Goal: Share content

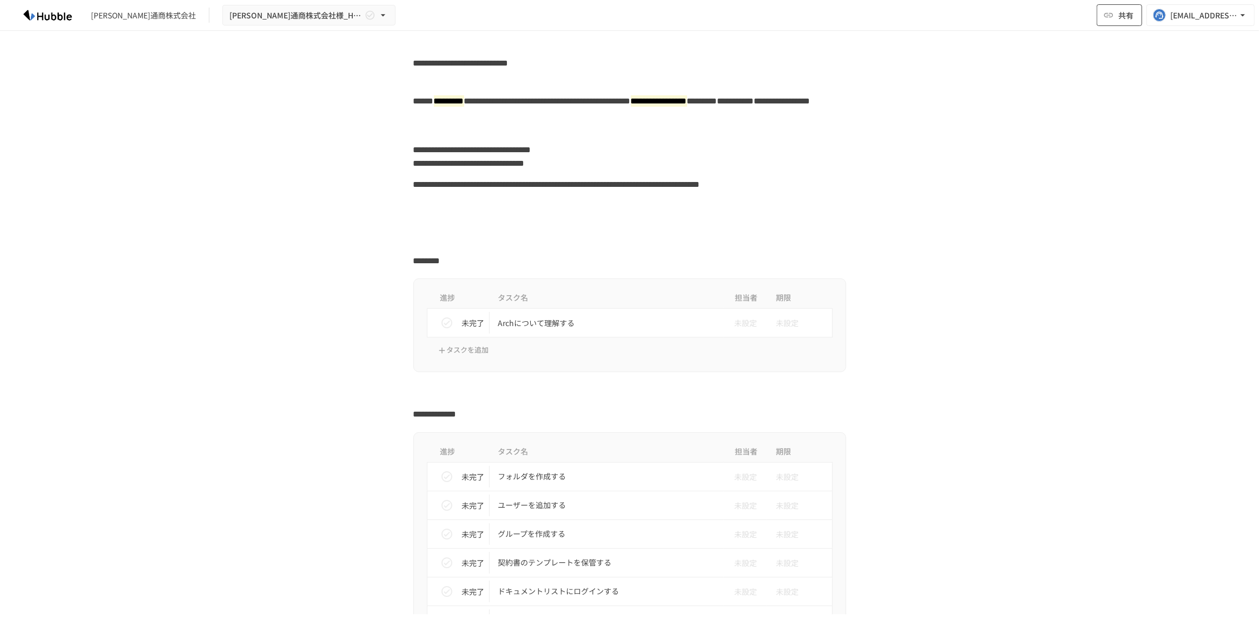
click at [1136, 19] on button "共有" at bounding box center [1119, 15] width 45 height 22
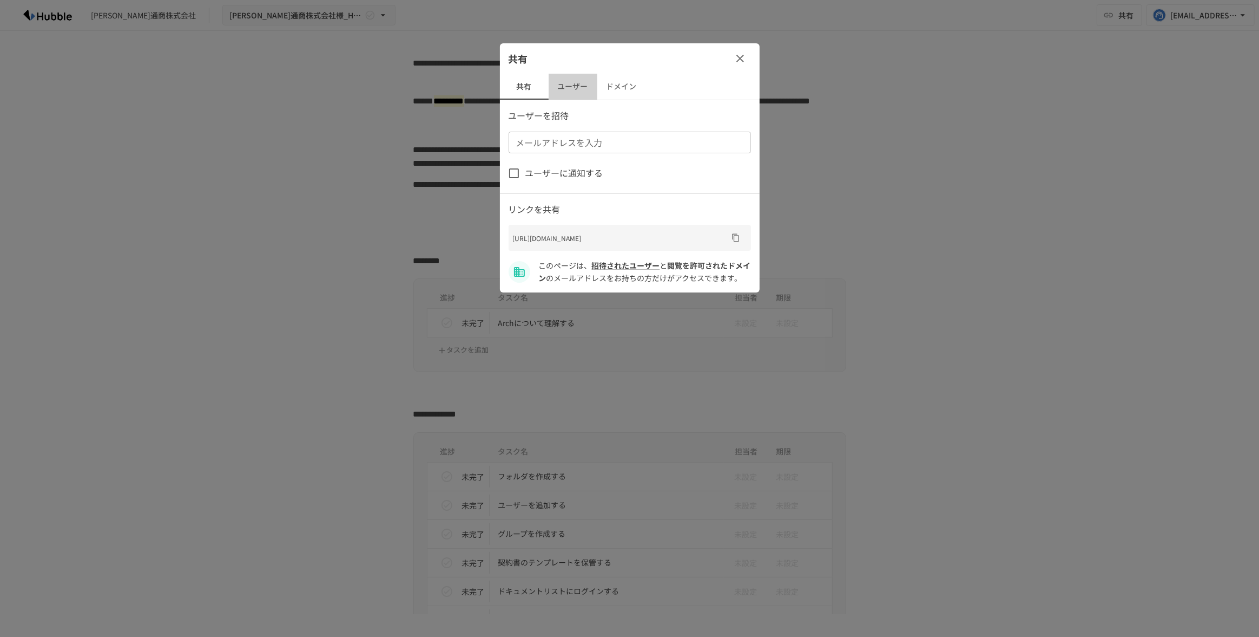
click at [583, 90] on button "ユーザー" at bounding box center [573, 87] width 49 height 26
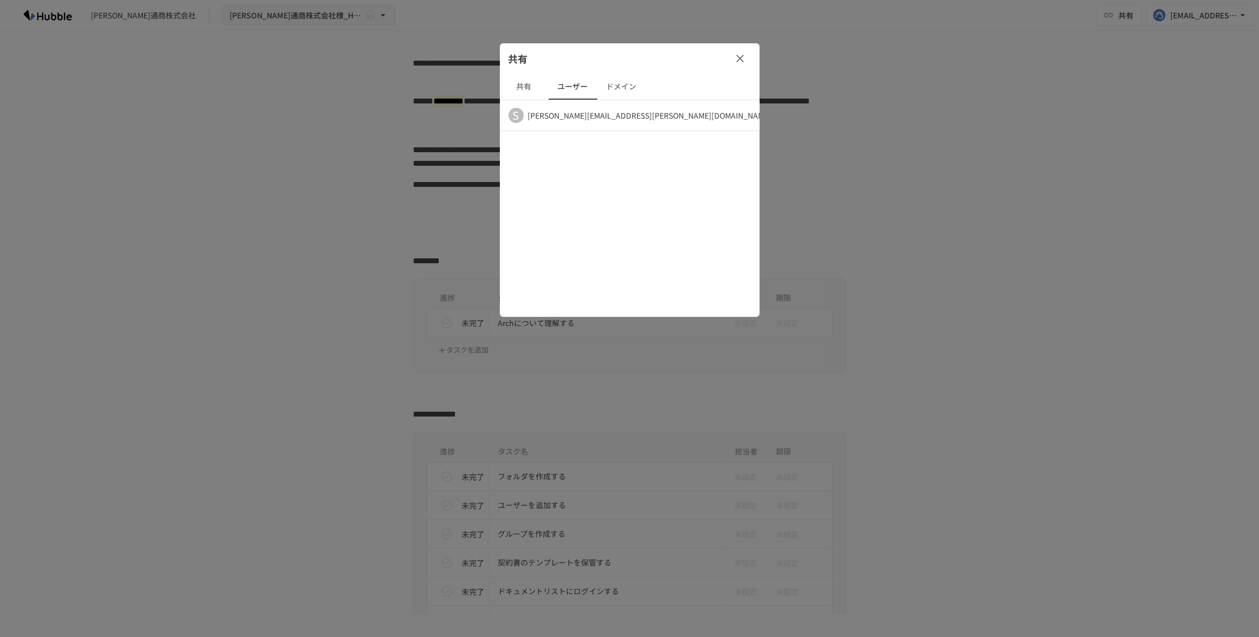
click at [524, 81] on button "共有" at bounding box center [524, 87] width 49 height 26
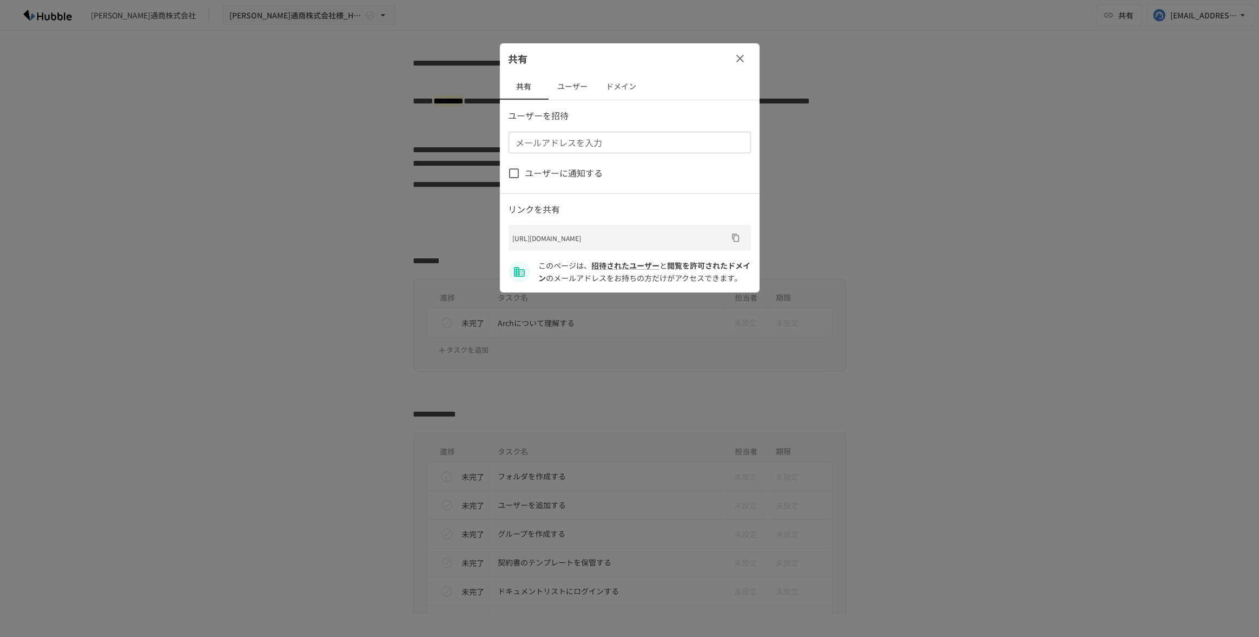
click at [954, 264] on div at bounding box center [629, 318] width 1259 height 637
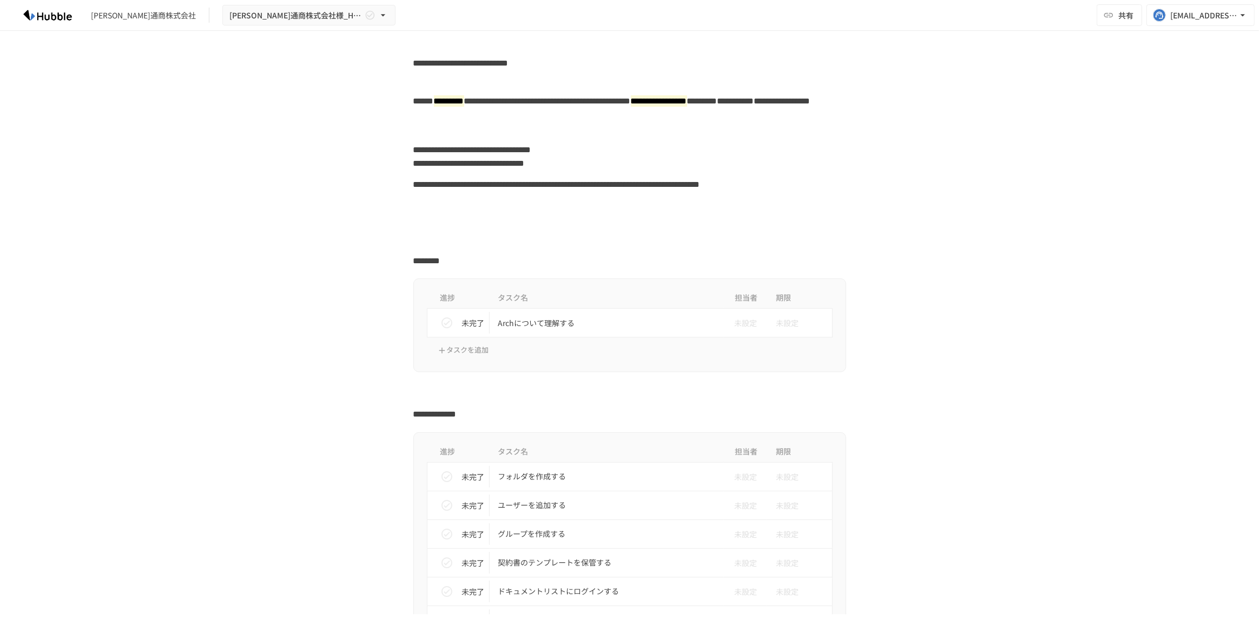
click at [713, 192] on div "**********" at bounding box center [630, 191] width 433 height 35
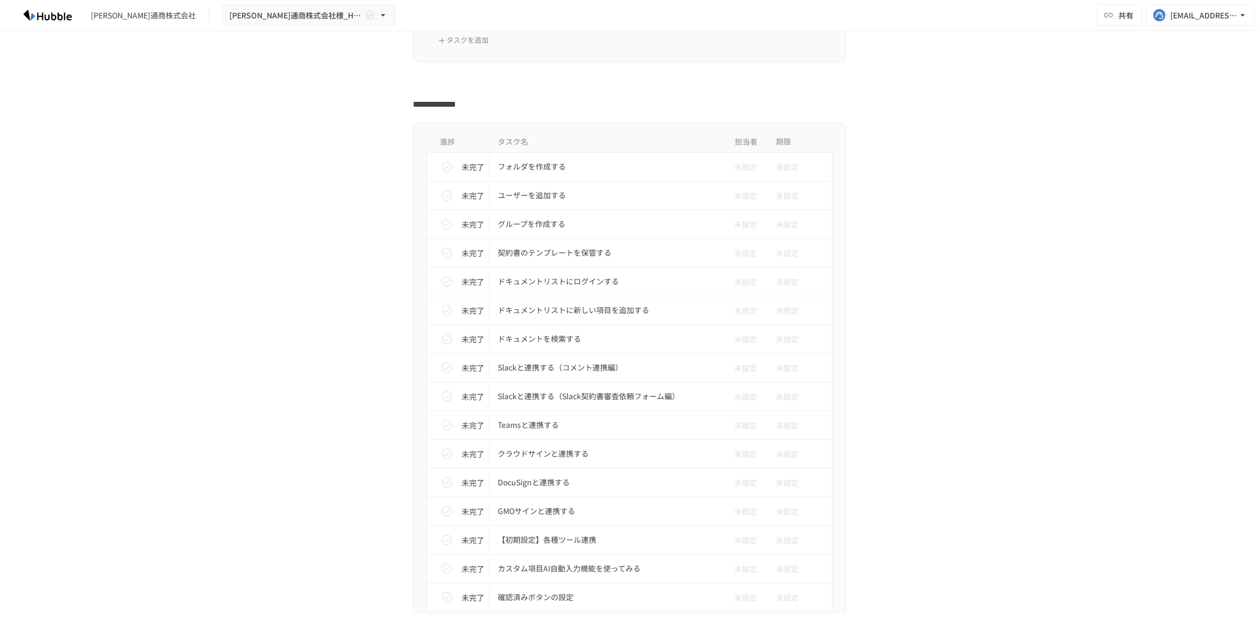
scroll to position [62, 0]
